Goal: Task Accomplishment & Management: Manage account settings

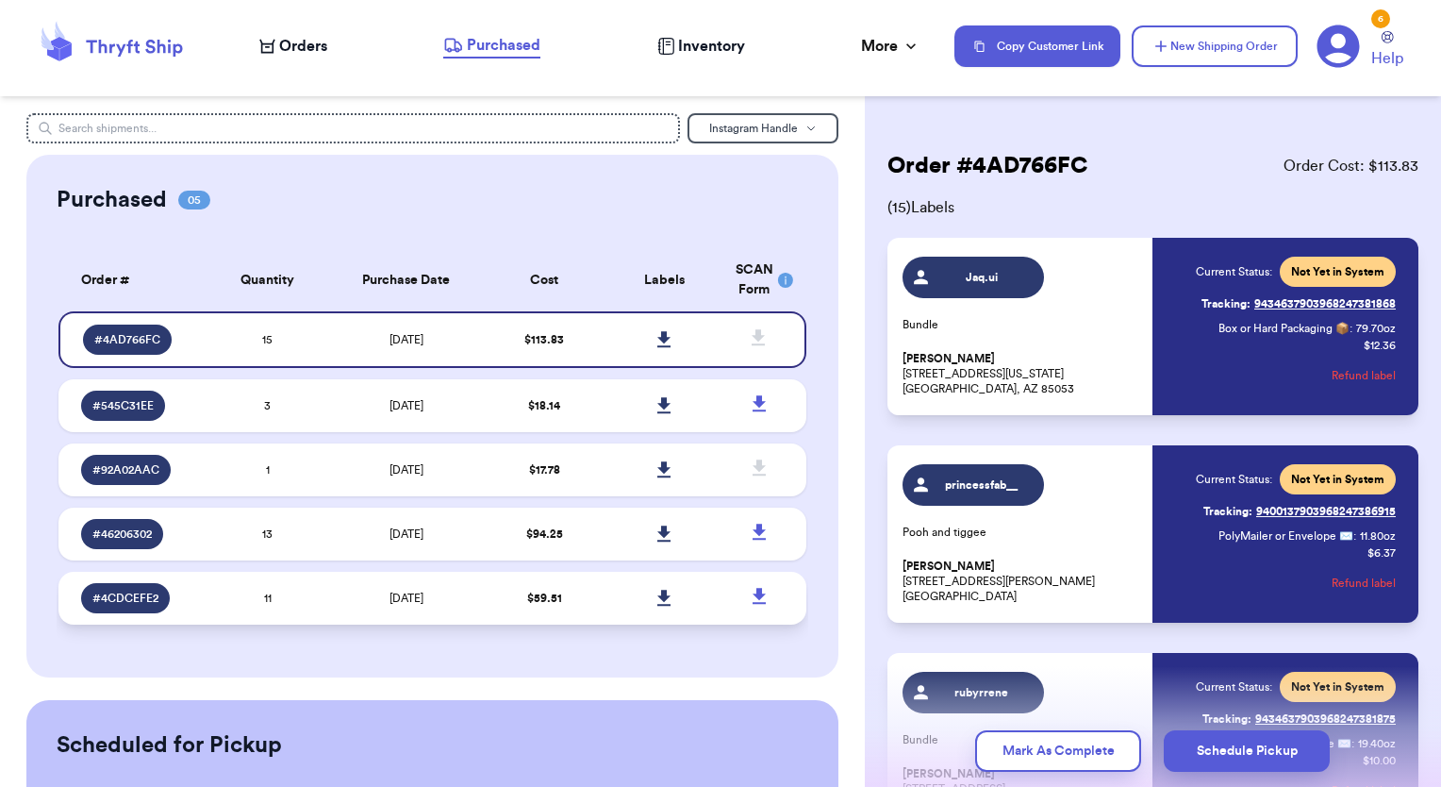
click at [532, 606] on td "$ 59.51" at bounding box center [545, 598] width 120 height 53
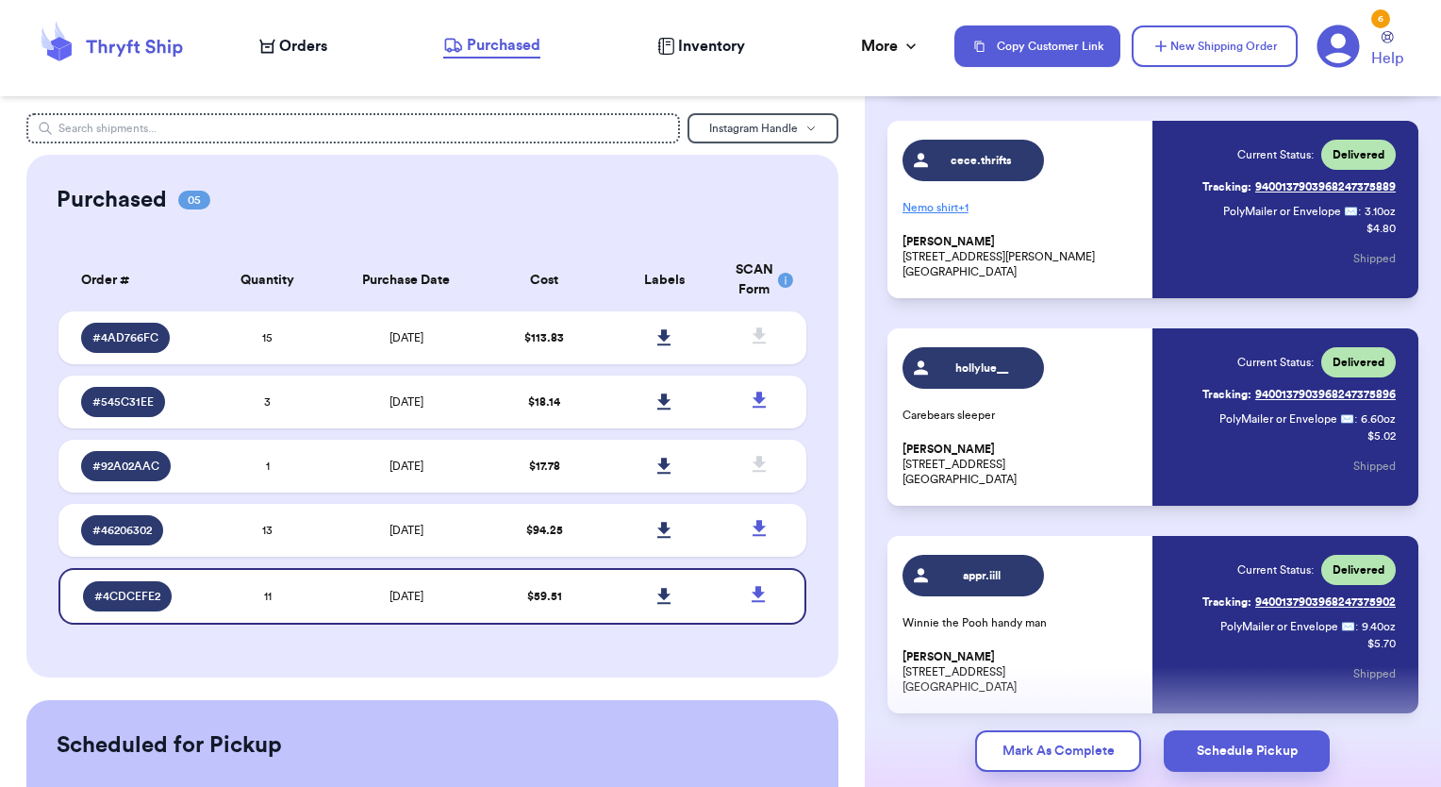
scroll to position [1853, 0]
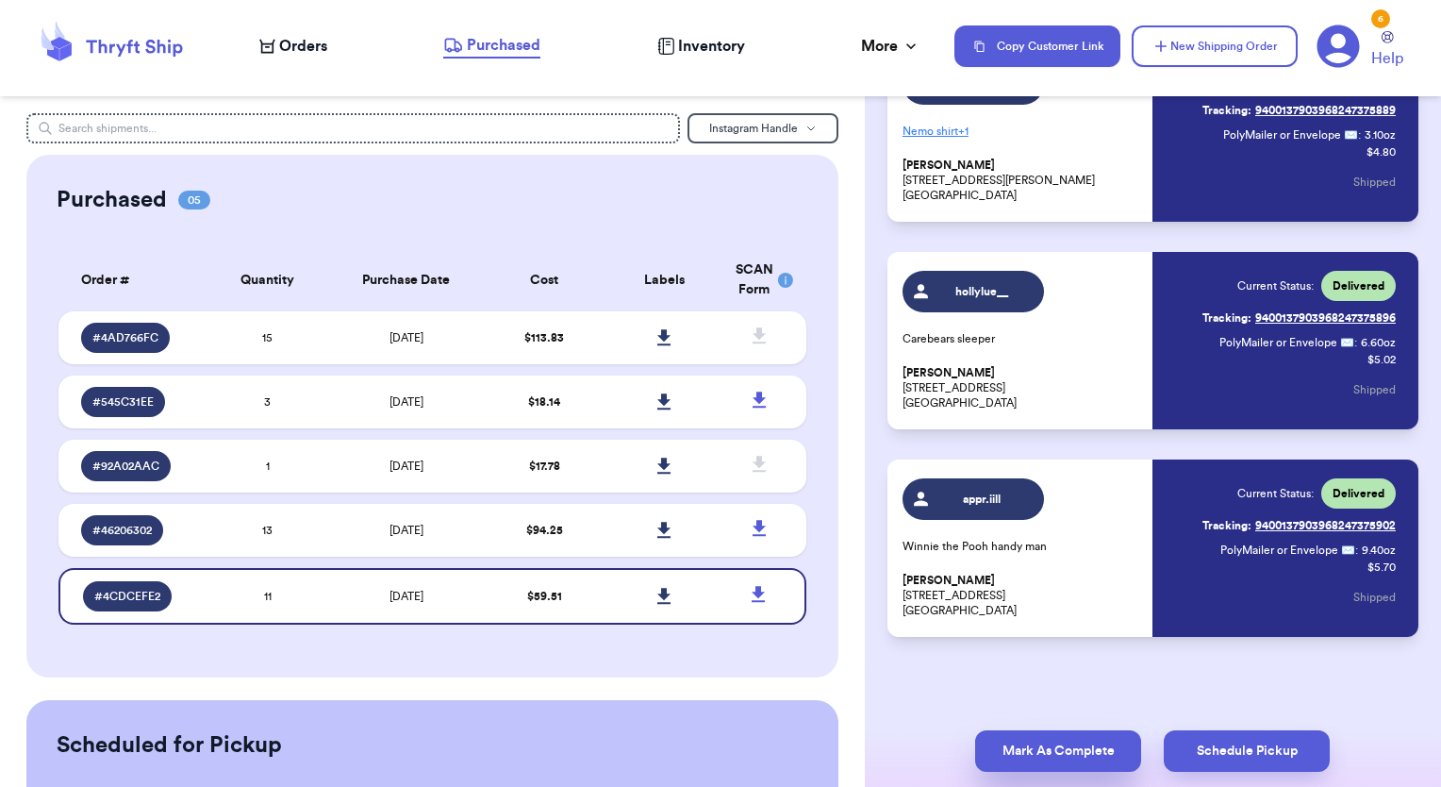
click at [1059, 758] on button "Mark As Complete" at bounding box center [1058, 751] width 166 height 42
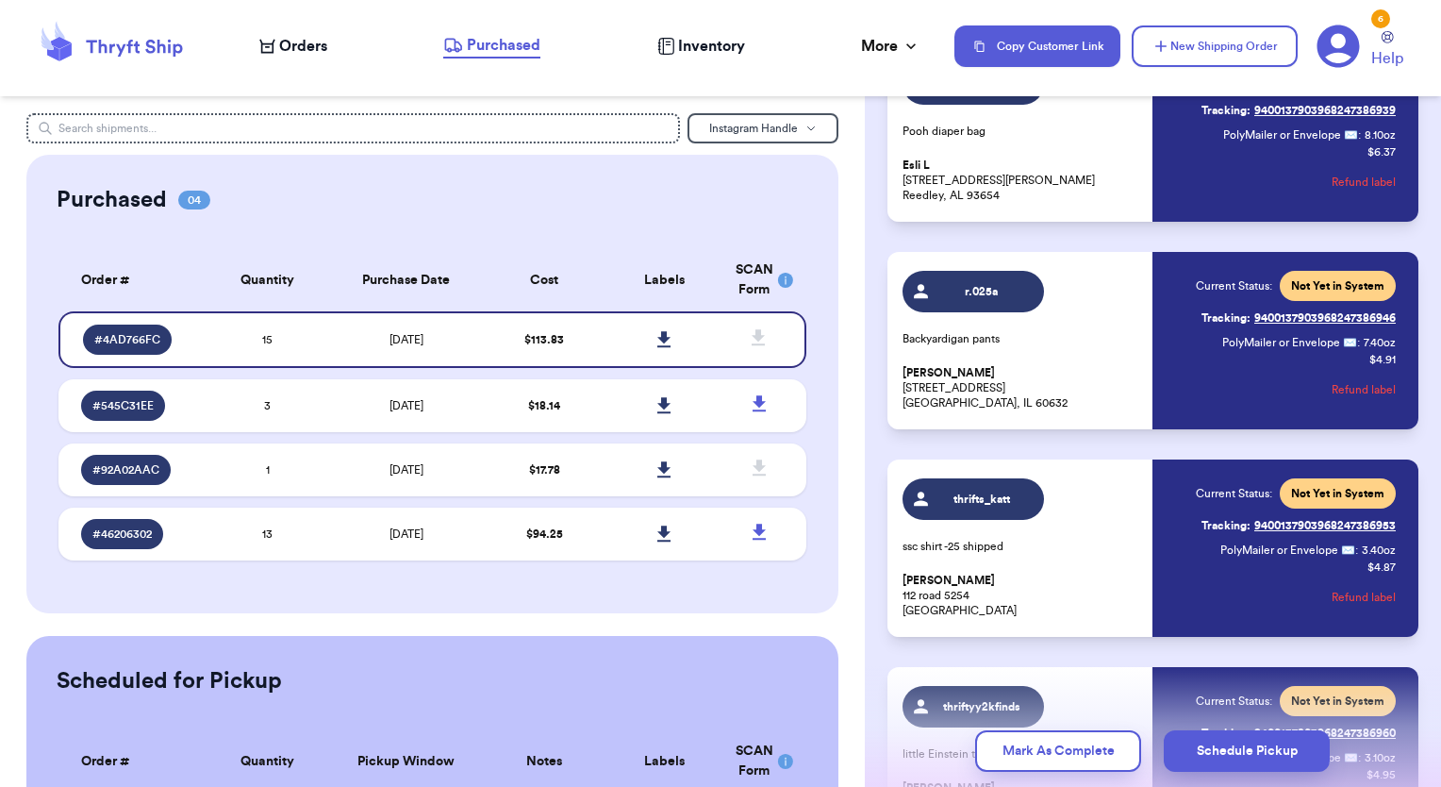
click at [611, 600] on div "Purchased 04 Order # Qty Labels SCAN # 4AD766FC 15 # 545C31EE 3 # 92A02AAC 1 # …" at bounding box center [432, 384] width 813 height 458
click at [578, 550] on td "$ 94.25" at bounding box center [545, 533] width 120 height 53
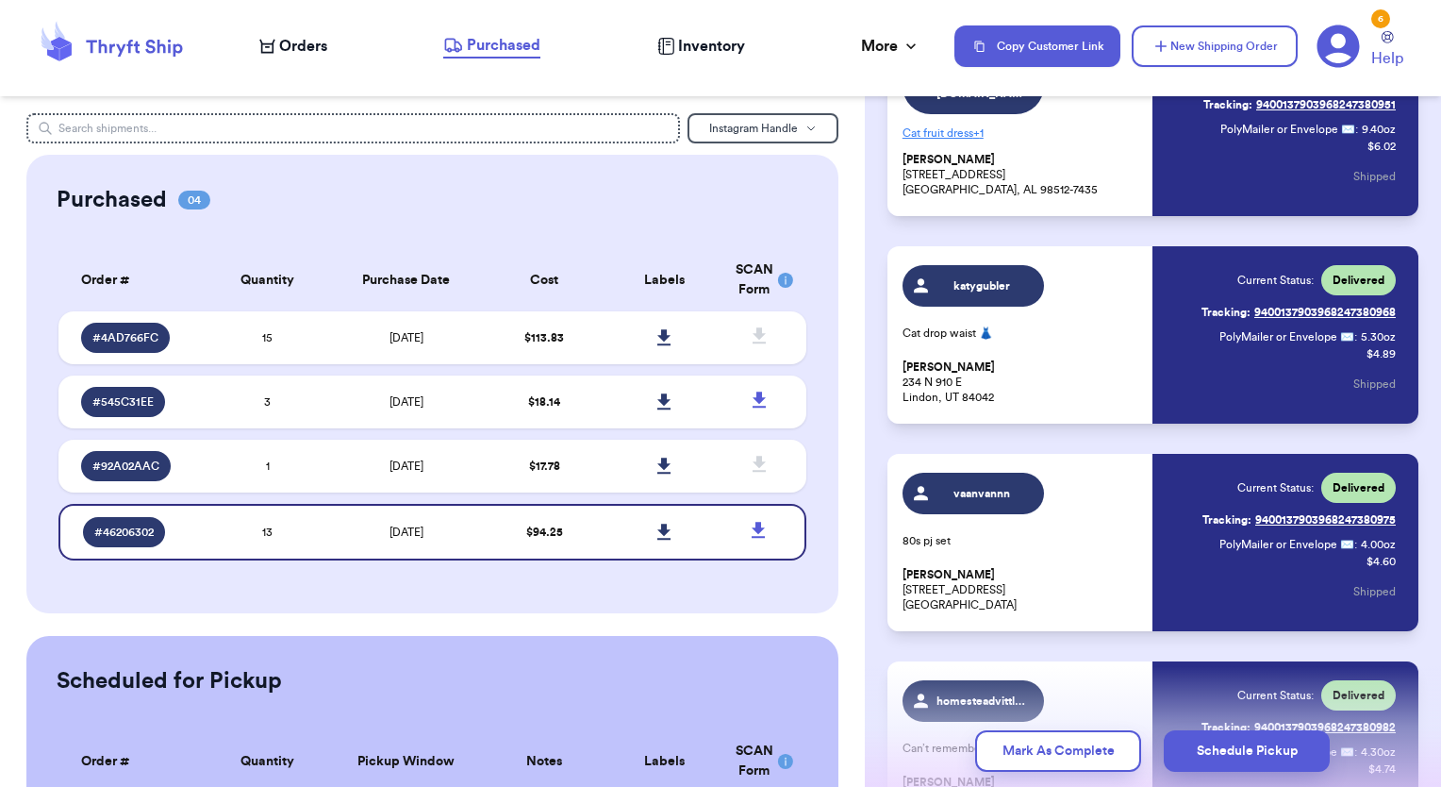
scroll to position [2268, 0]
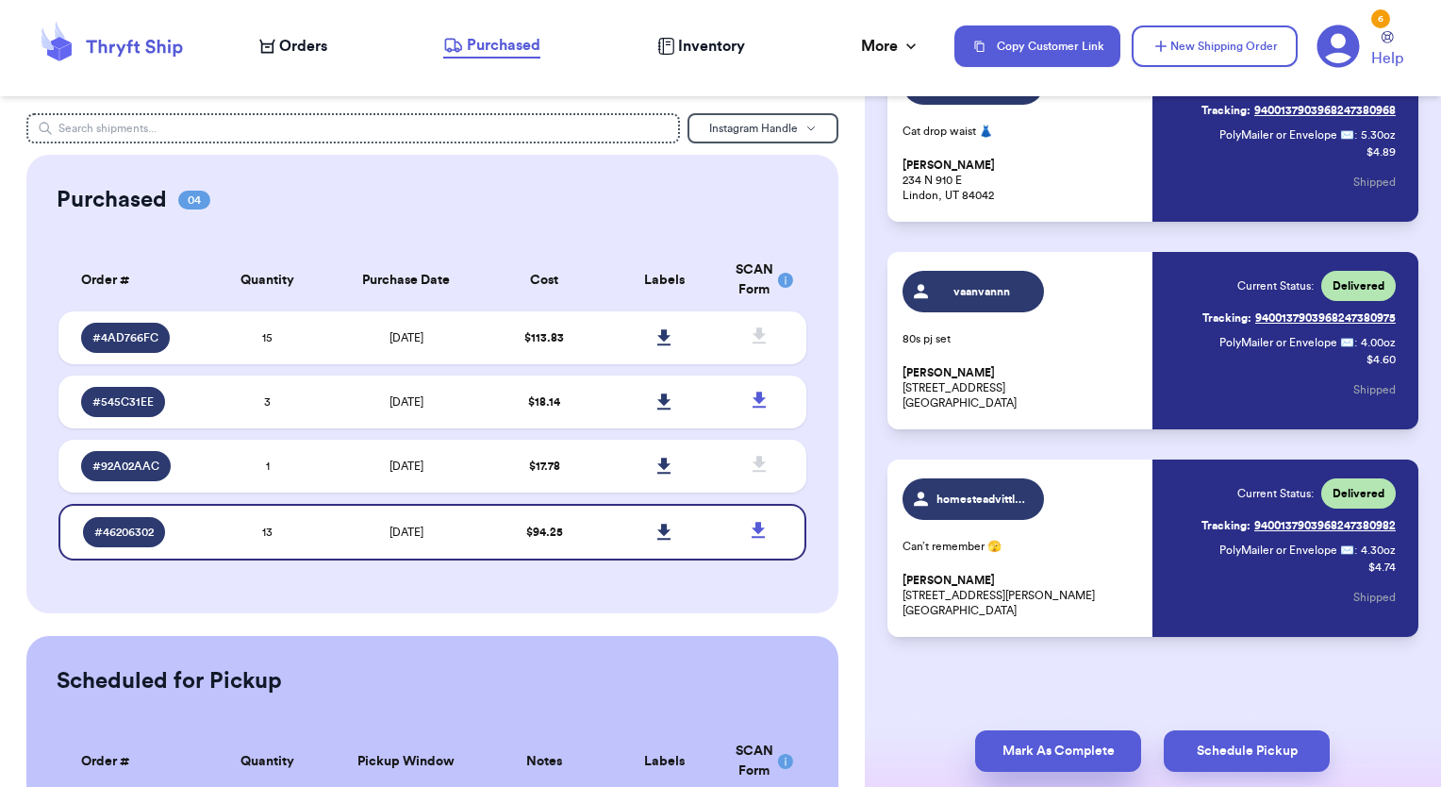
click at [1084, 750] on button "Mark As Complete" at bounding box center [1058, 751] width 166 height 42
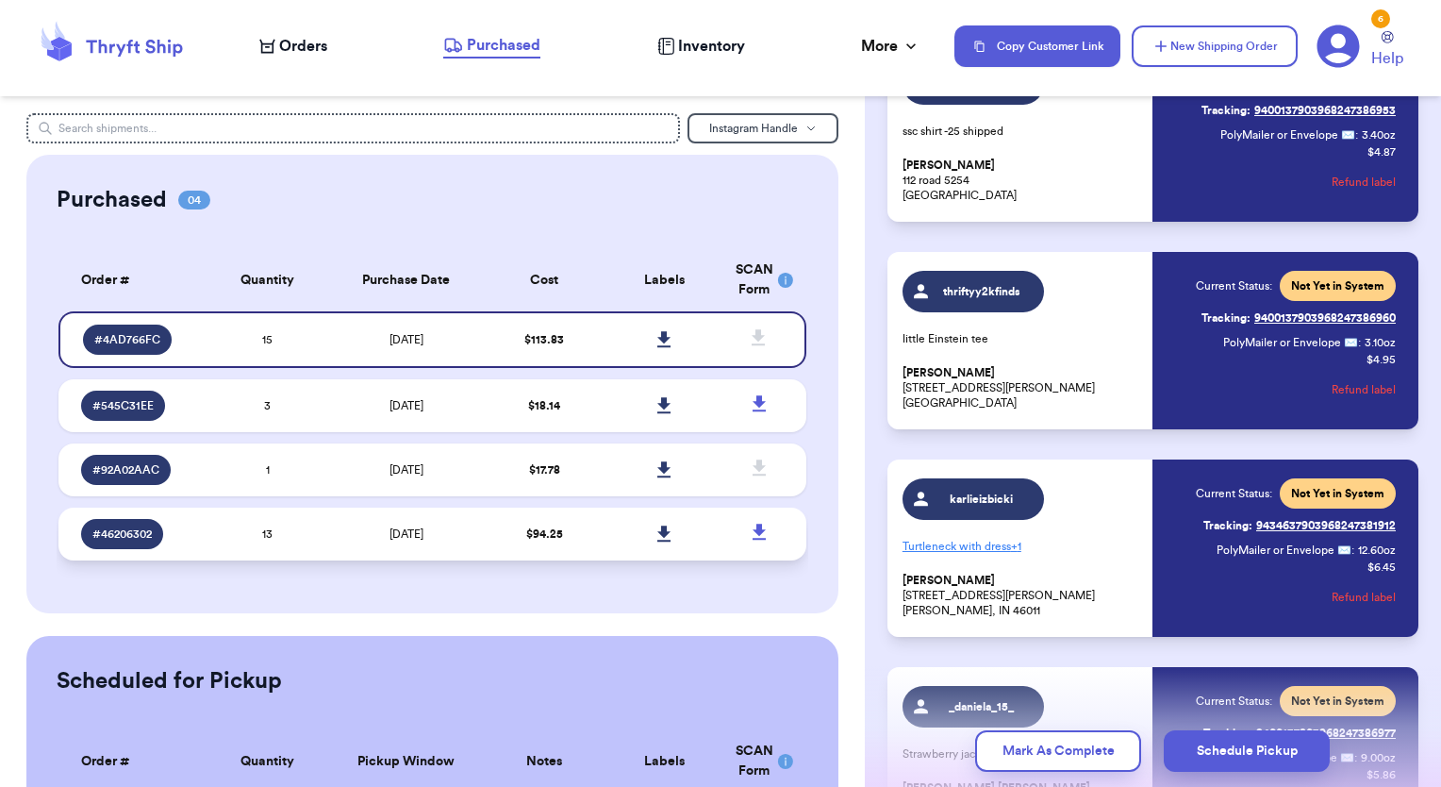
click at [535, 530] on span "$ 94.25" at bounding box center [544, 533] width 37 height 11
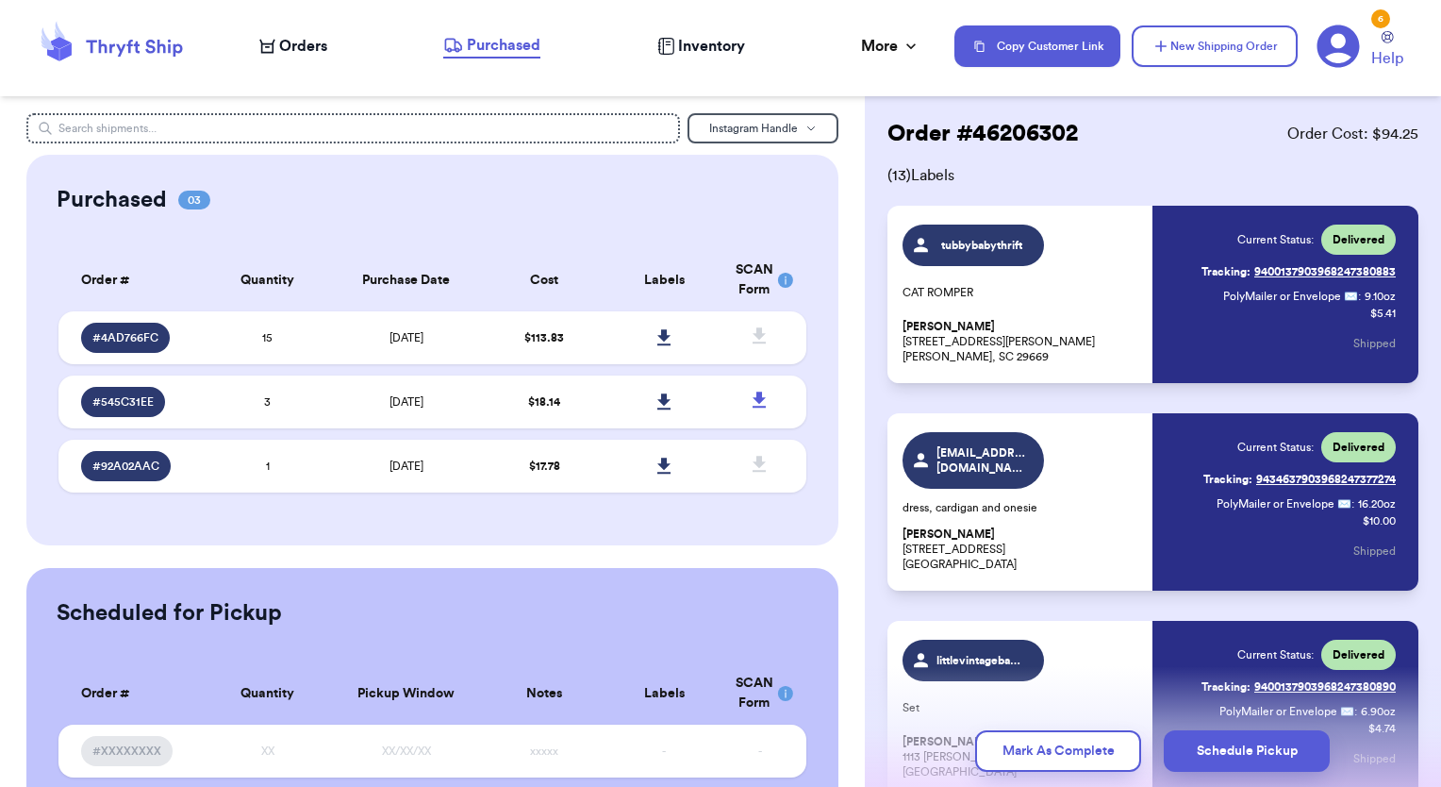
scroll to position [17, 0]
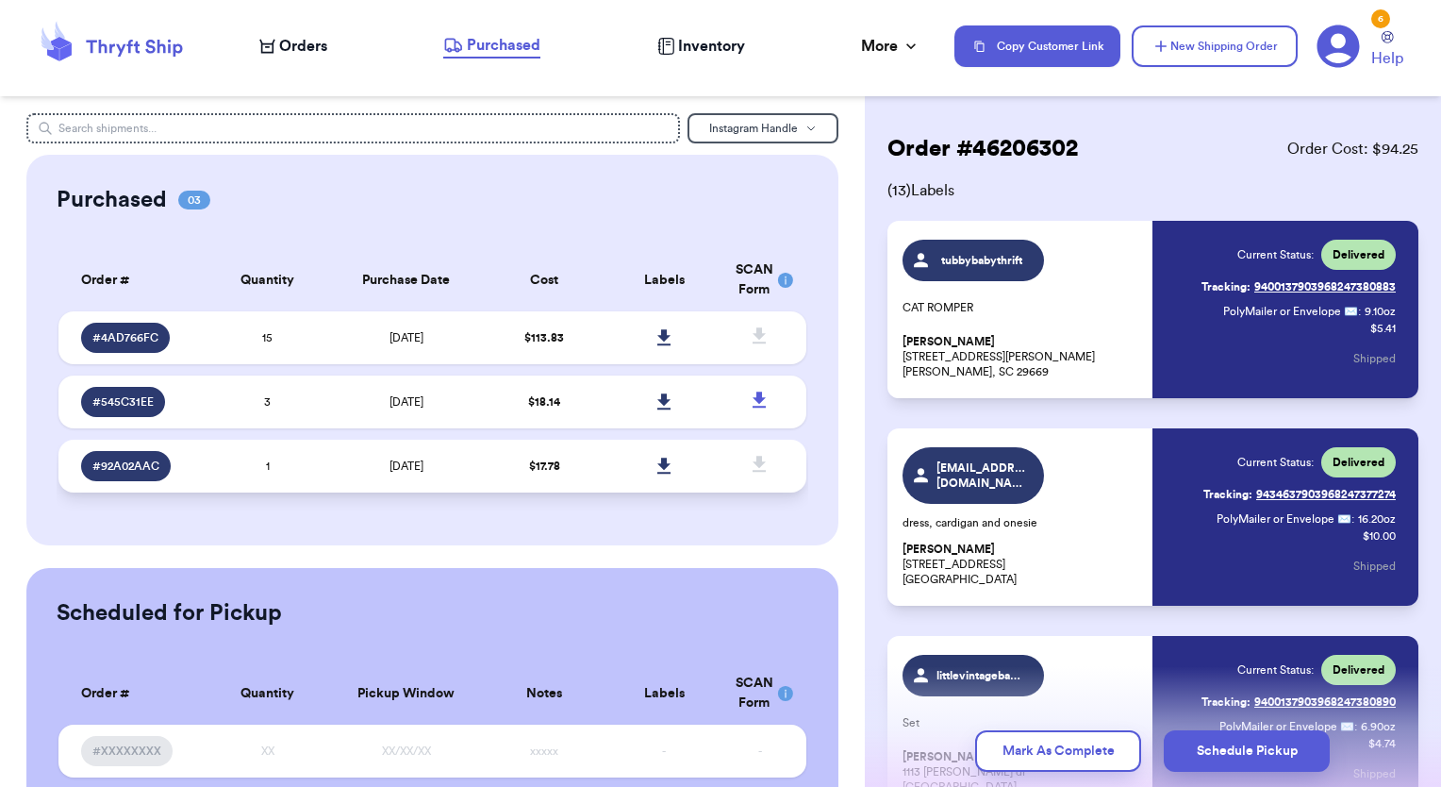
click at [586, 457] on td "$ 17.78" at bounding box center [545, 466] width 120 height 53
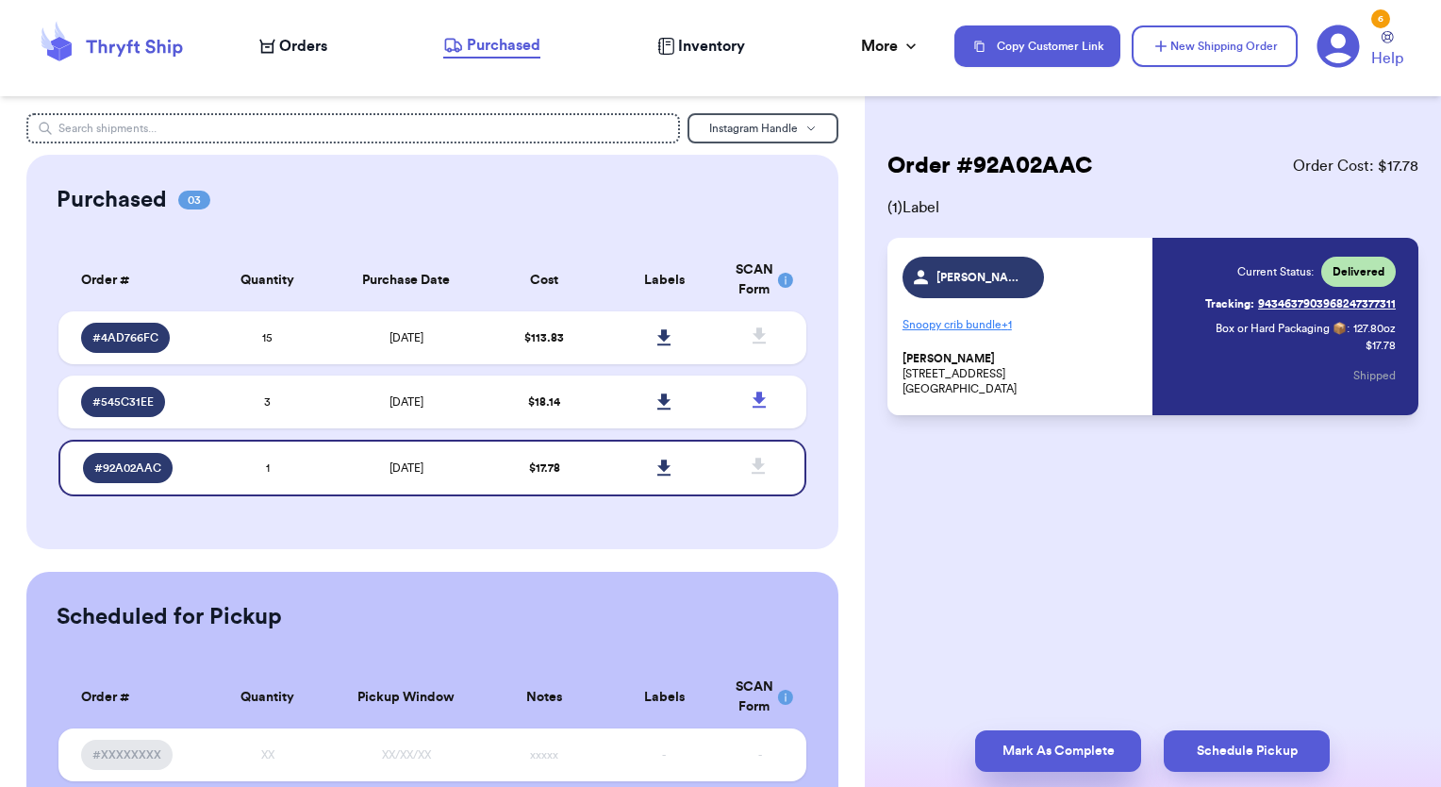
drag, startPoint x: 1103, startPoint y: 756, endPoint x: 983, endPoint y: 739, distance: 121.0
click at [983, 739] on button "Mark As Complete" at bounding box center [1058, 751] width 166 height 42
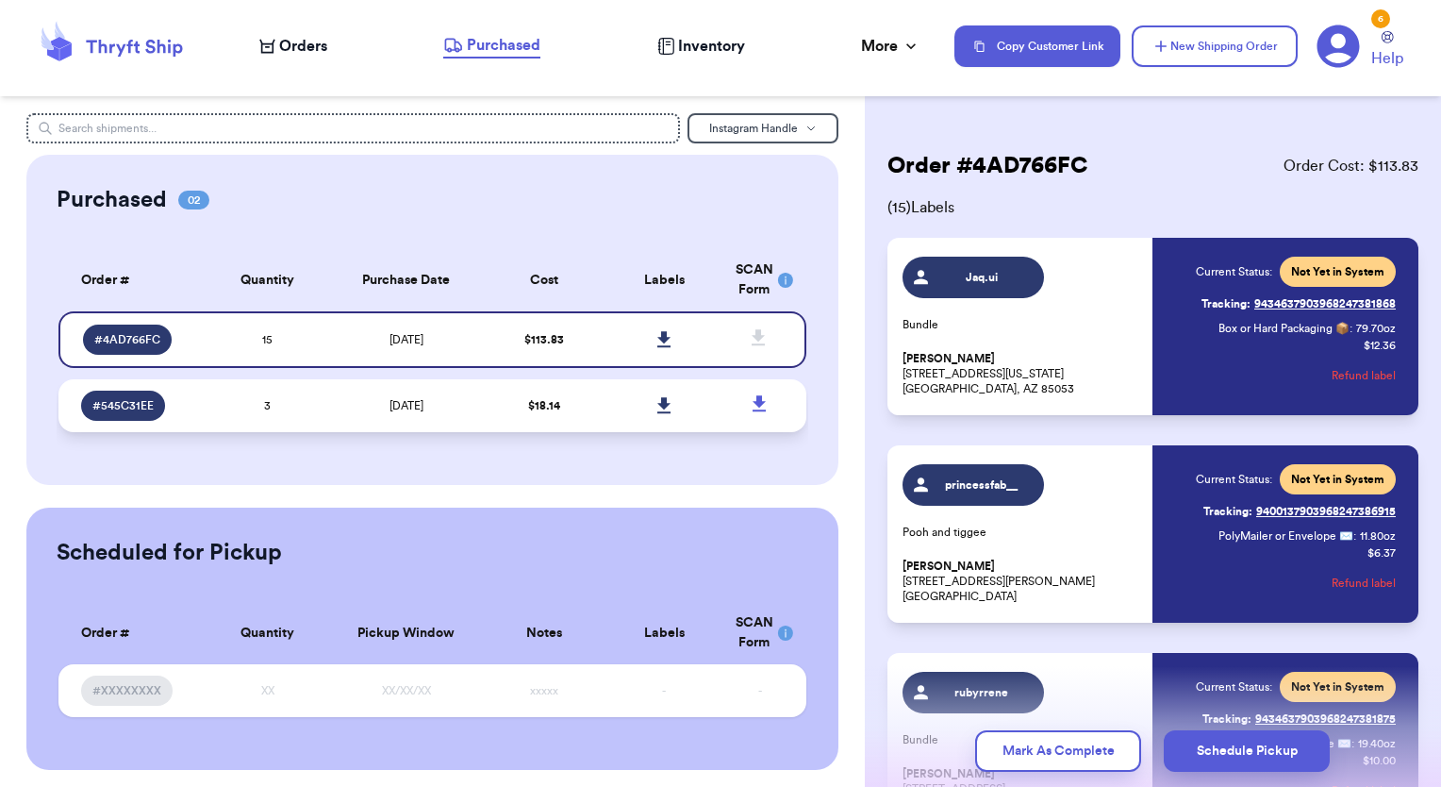
click at [551, 402] on span "$ 18.14" at bounding box center [544, 405] width 32 height 11
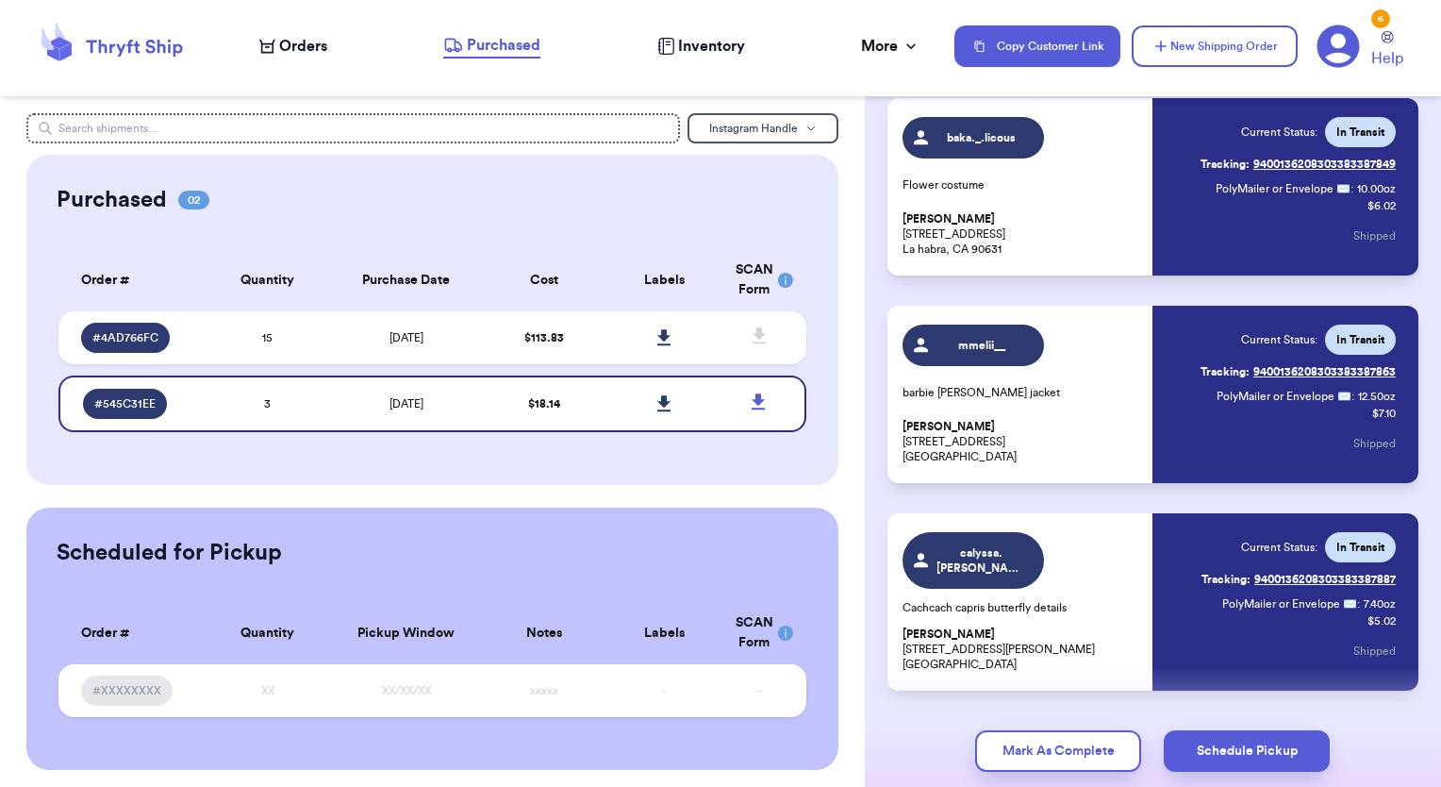
scroll to position [193, 0]
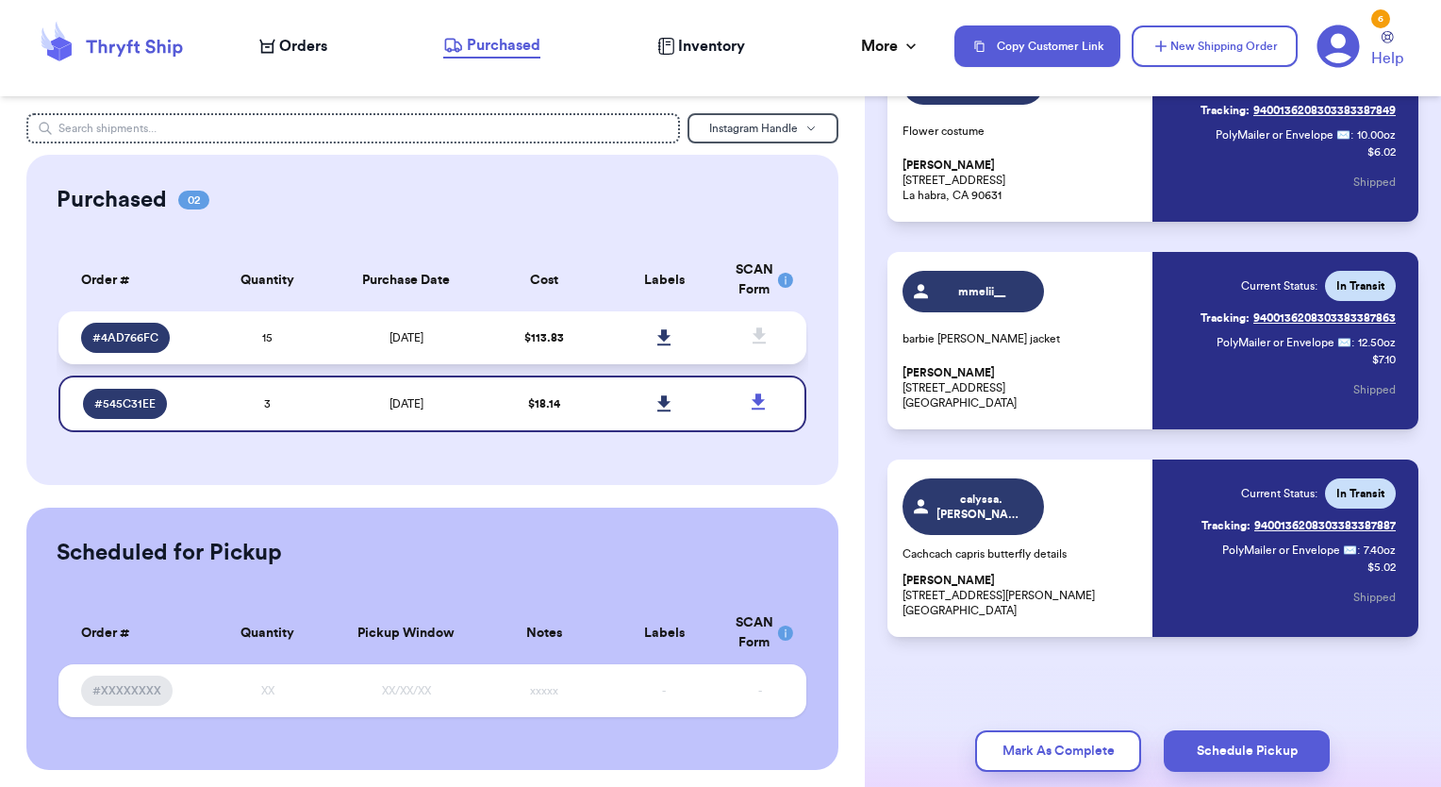
click at [657, 340] on icon at bounding box center [663, 337] width 13 height 16
